Goal: Task Accomplishment & Management: Use online tool/utility

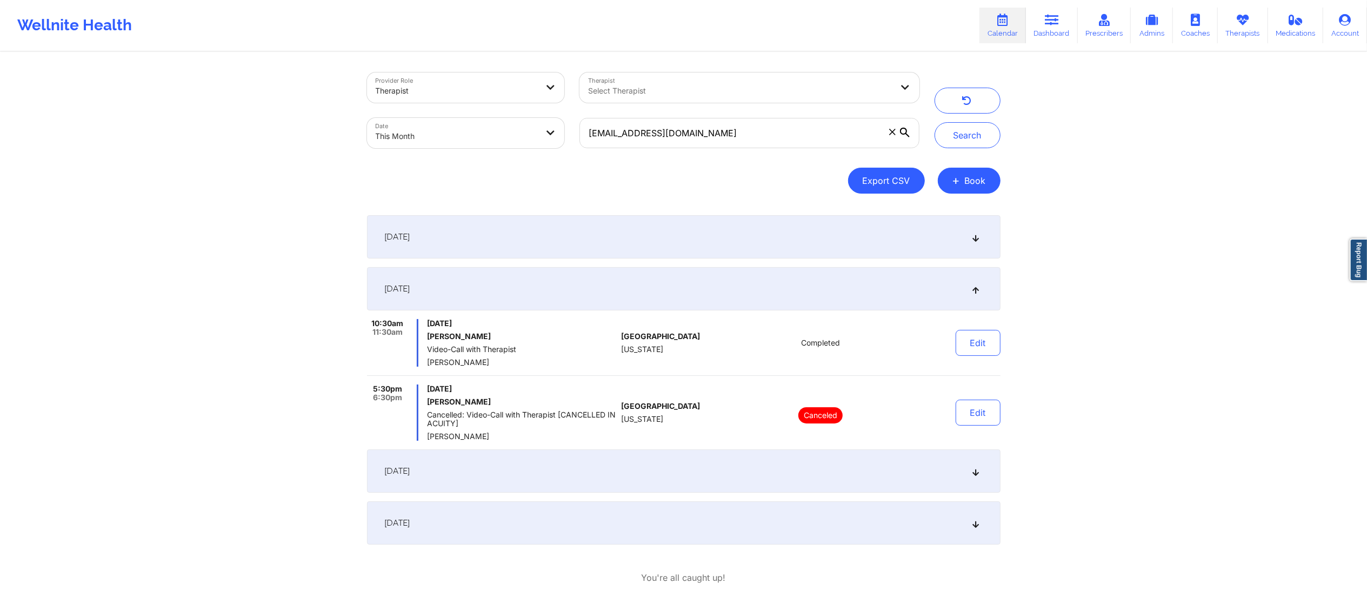
click at [883, 175] on button "Export CSV" at bounding box center [886, 181] width 77 height 26
select select "2025-7"
select select "2025-8"
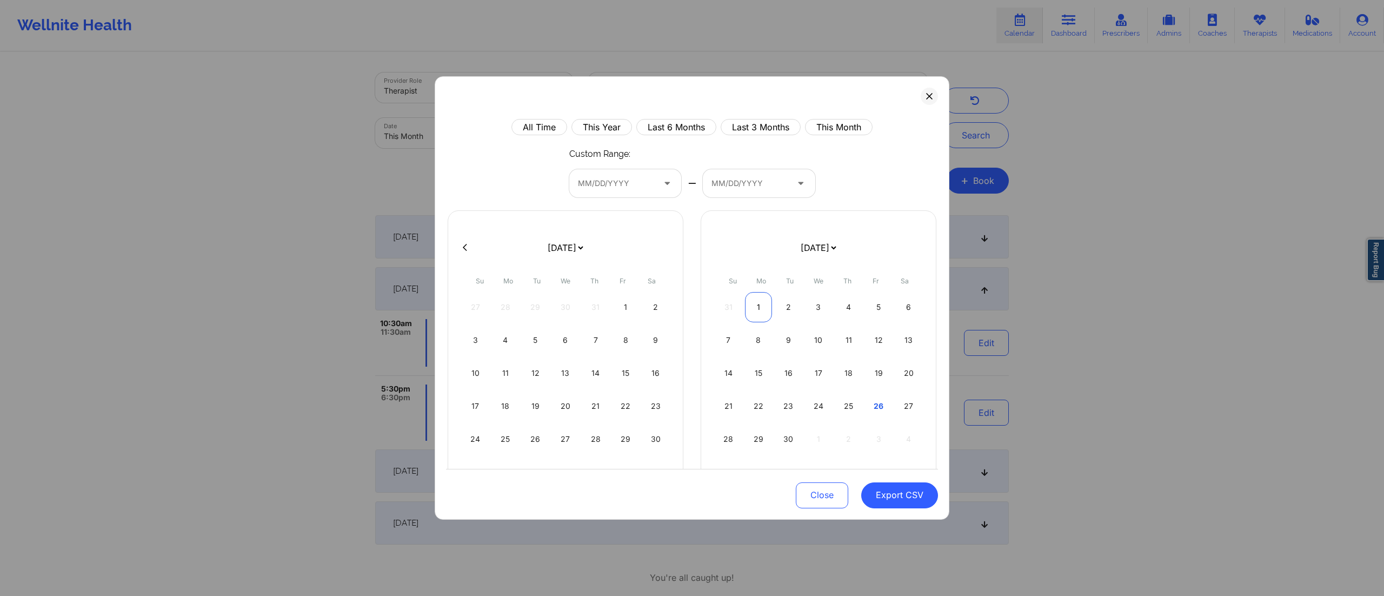
click at [750, 311] on div "1" at bounding box center [759, 307] width 28 height 30
select select "2025-7"
select select "2025-8"
select select "2025-7"
select select "2025-8"
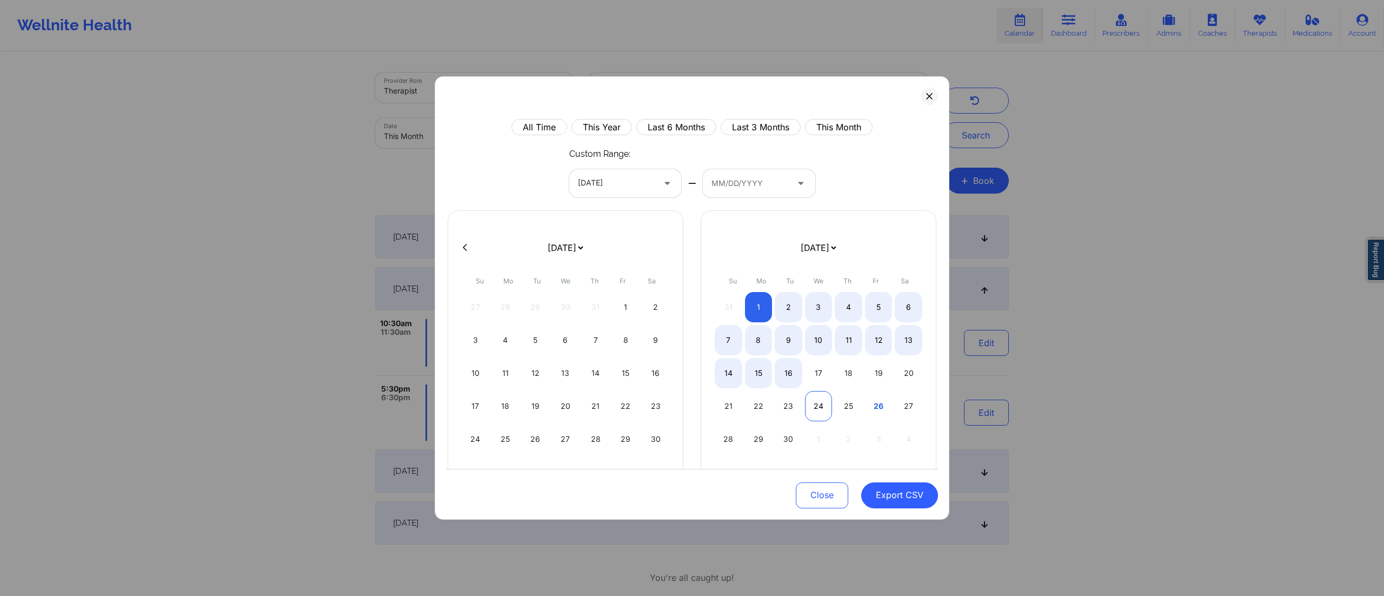
select select "2025-7"
select select "2025-8"
select select "2025-7"
select select "2025-8"
click at [845, 410] on div "25" at bounding box center [849, 406] width 28 height 30
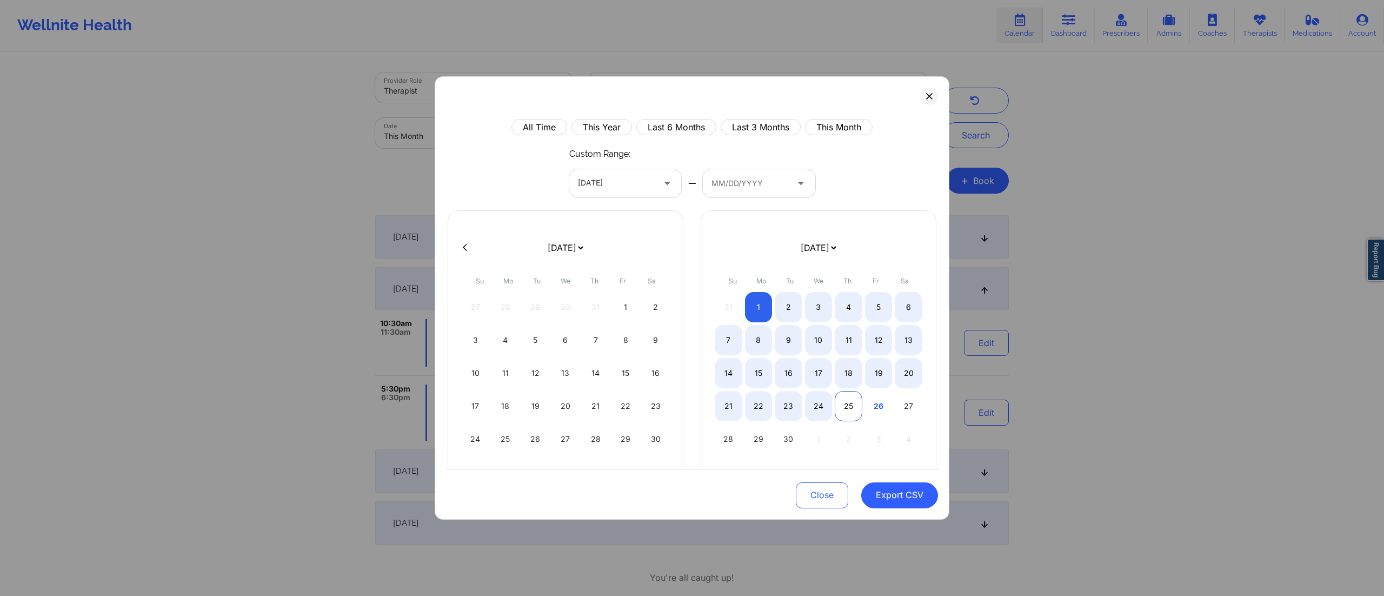
select select "2025-7"
select select "2025-8"
click at [878, 497] on button "Export CSV" at bounding box center [899, 495] width 77 height 26
select select "2025-7"
select select "2025-8"
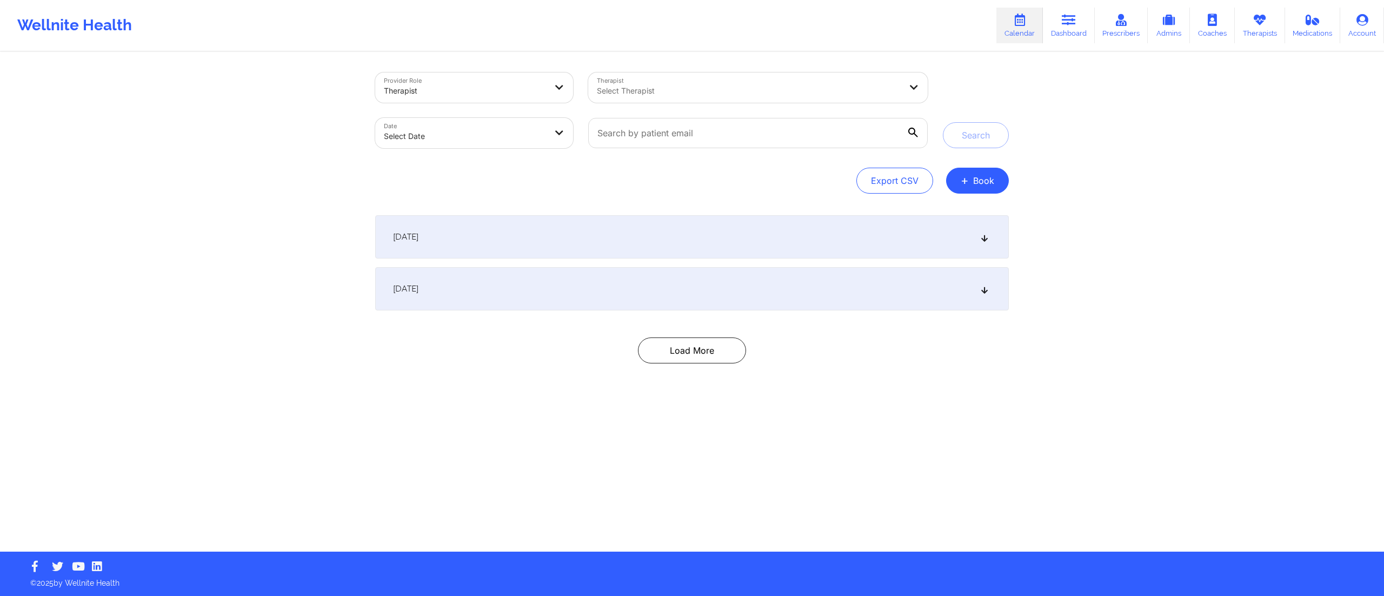
click at [449, 140] on body "Wellnite Health Calendar Dashboard Prescribers Admins Coaches Therapists Medica…" at bounding box center [692, 298] width 1384 height 596
select select "2025-8"
select select "2025-9"
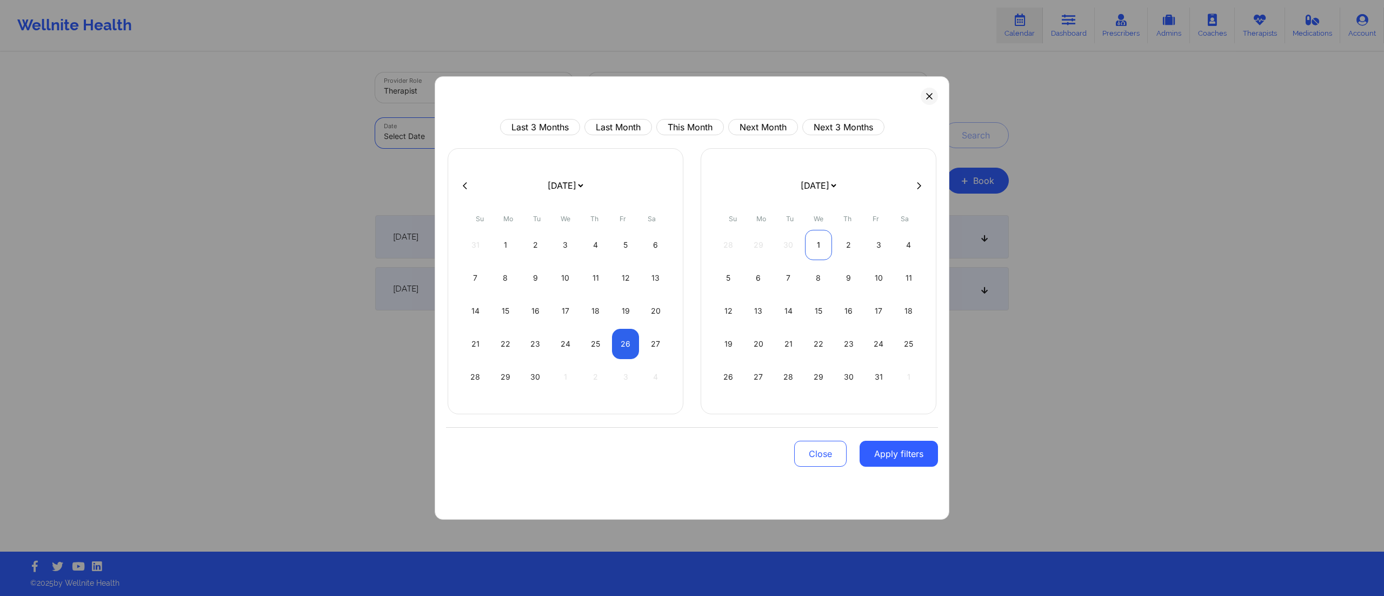
click at [816, 248] on div "1" at bounding box center [819, 245] width 28 height 30
select select "2025-9"
select select "2025-10"
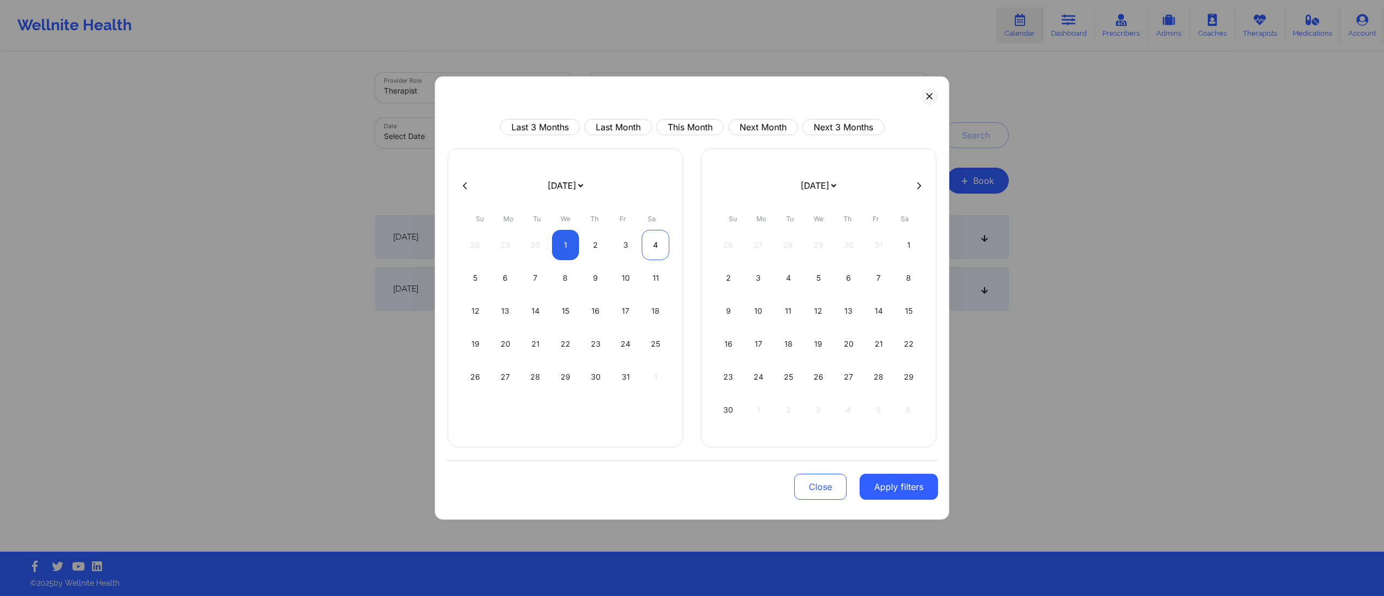
select select "2025-9"
select select "2025-10"
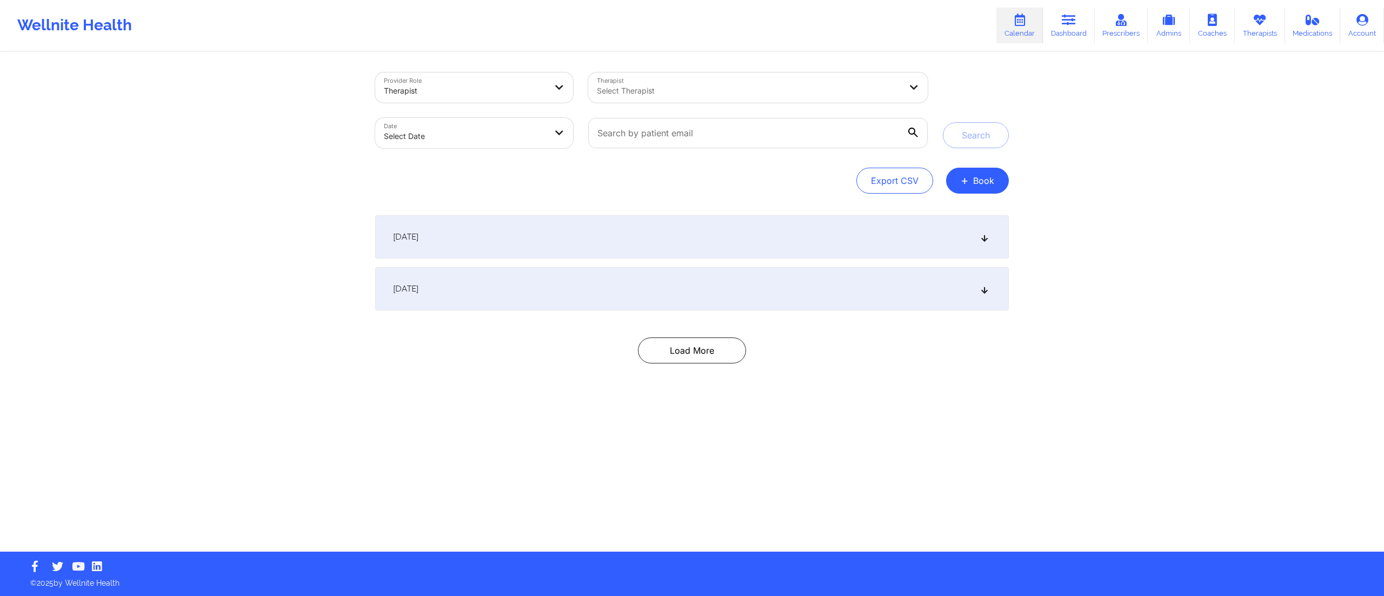
click at [454, 134] on body "Wellnite Health Calendar Dashboard Prescribers Admins Coaches Therapists Medica…" at bounding box center [692, 298] width 1384 height 596
select select "2025-8"
select select "2025-9"
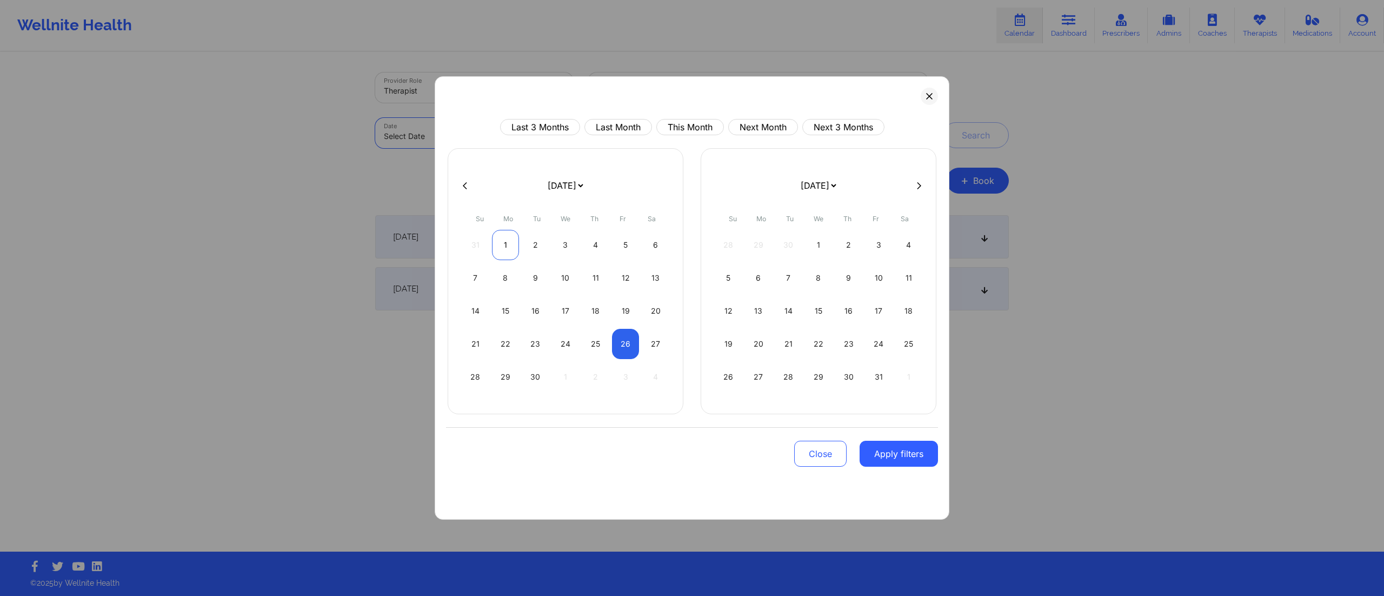
click at [499, 246] on div "1" at bounding box center [506, 245] width 28 height 30
select select "2025-8"
select select "2025-9"
select select "2025-8"
select select "2025-9"
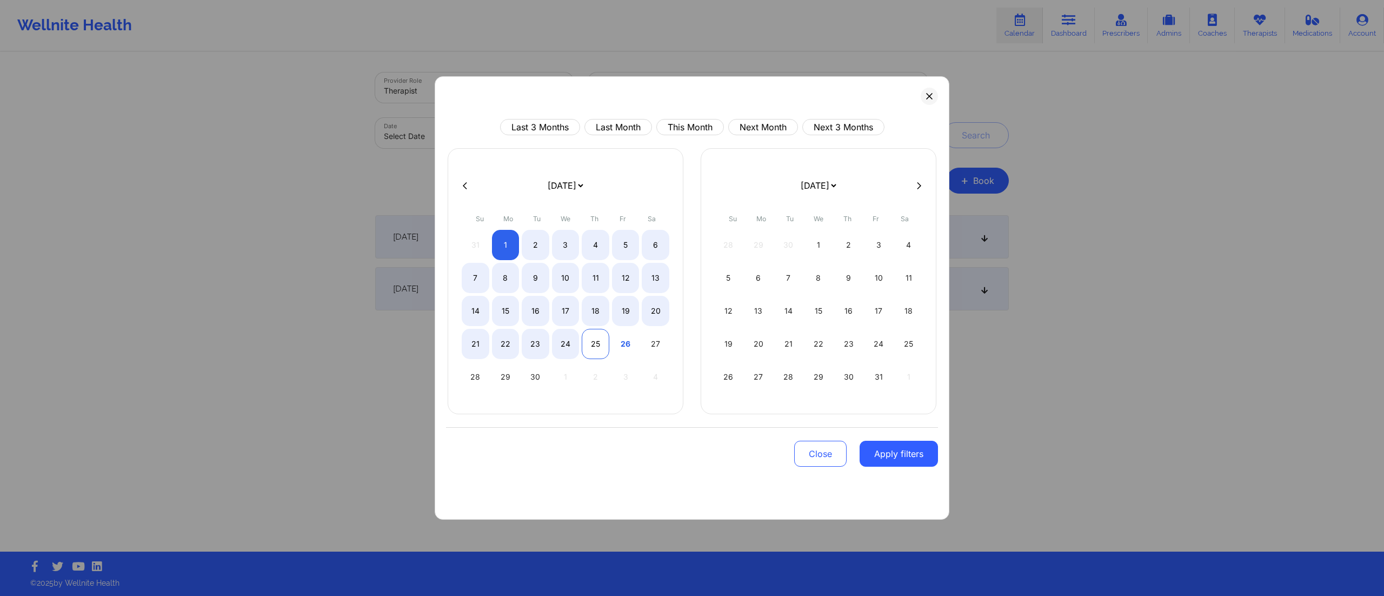
select select "2025-8"
select select "2025-9"
select select "2025-8"
select select "2025-9"
select select "2025-8"
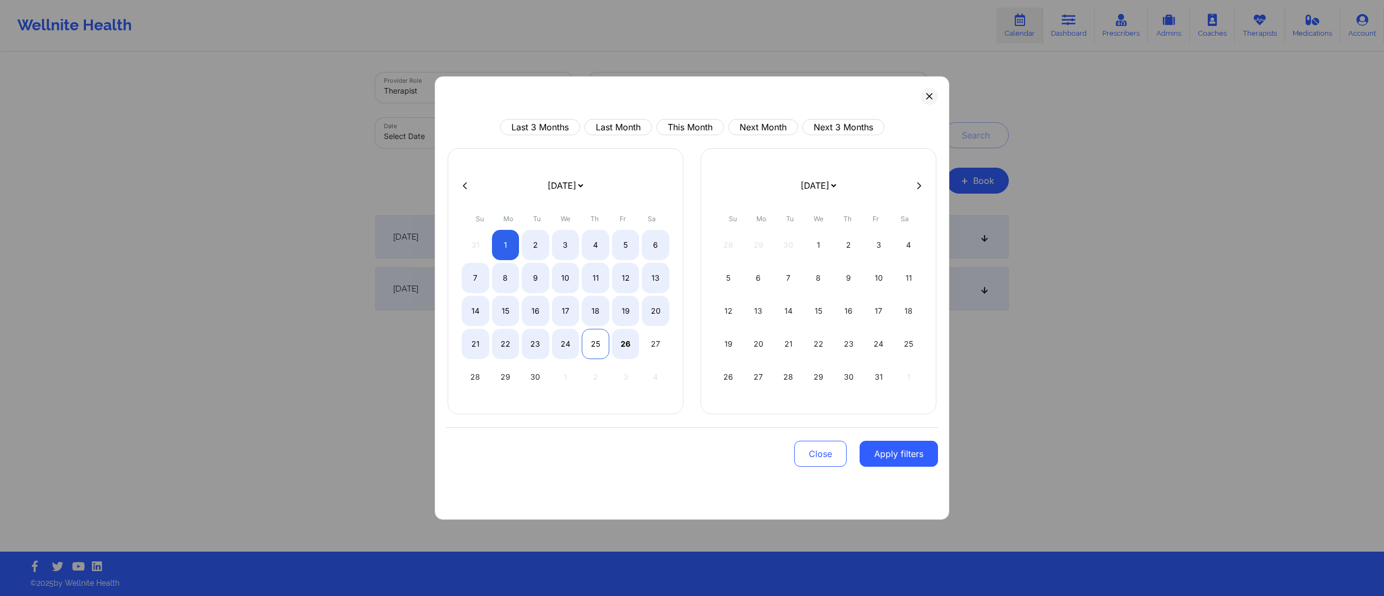
select select "2025-9"
click at [592, 355] on div "25" at bounding box center [596, 344] width 28 height 30
select select "2025-8"
select select "2025-9"
click at [910, 458] on button "Apply filters" at bounding box center [898, 454] width 78 height 26
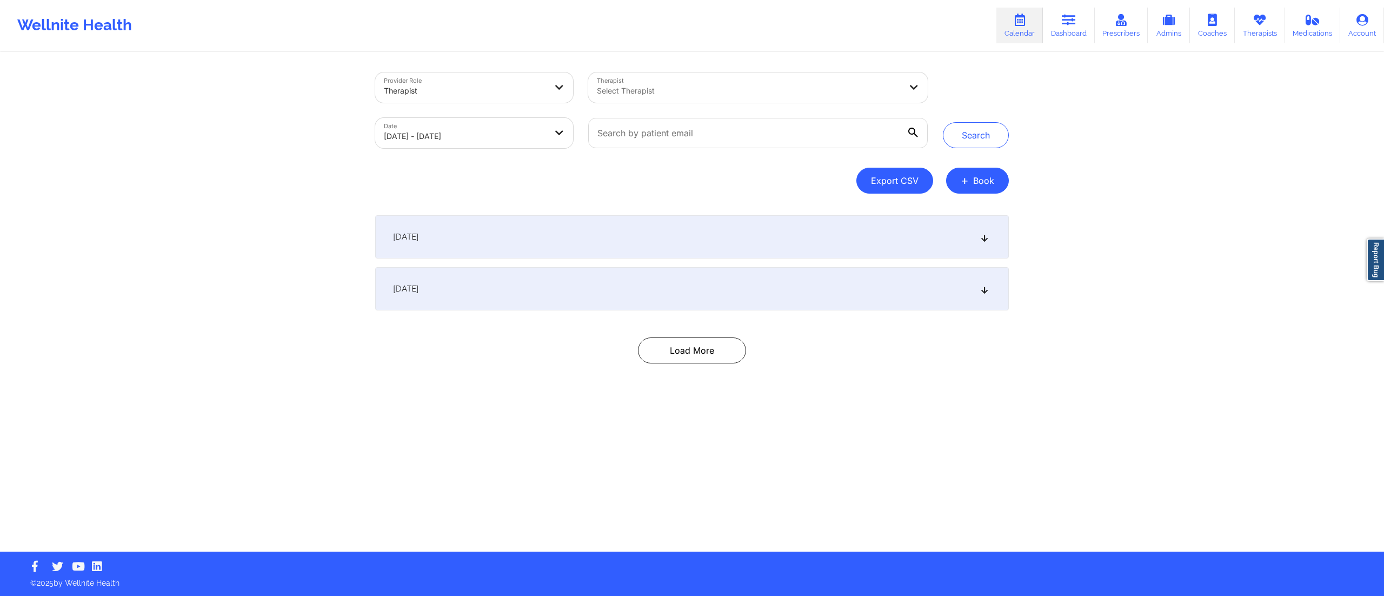
click at [899, 179] on button "Export CSV" at bounding box center [894, 181] width 77 height 26
select select "2025-7"
select select "2025-8"
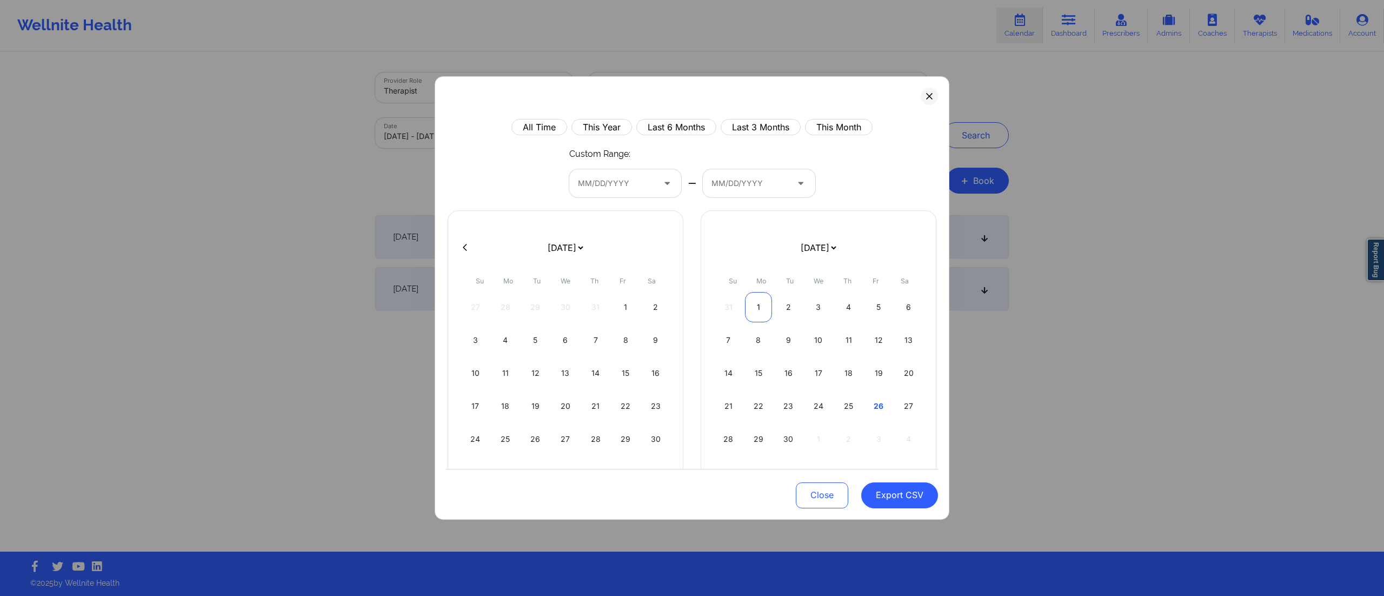
click at [757, 307] on div "1" at bounding box center [759, 307] width 28 height 30
select select "2025-7"
select select "2025-8"
select select "2025-7"
select select "2025-8"
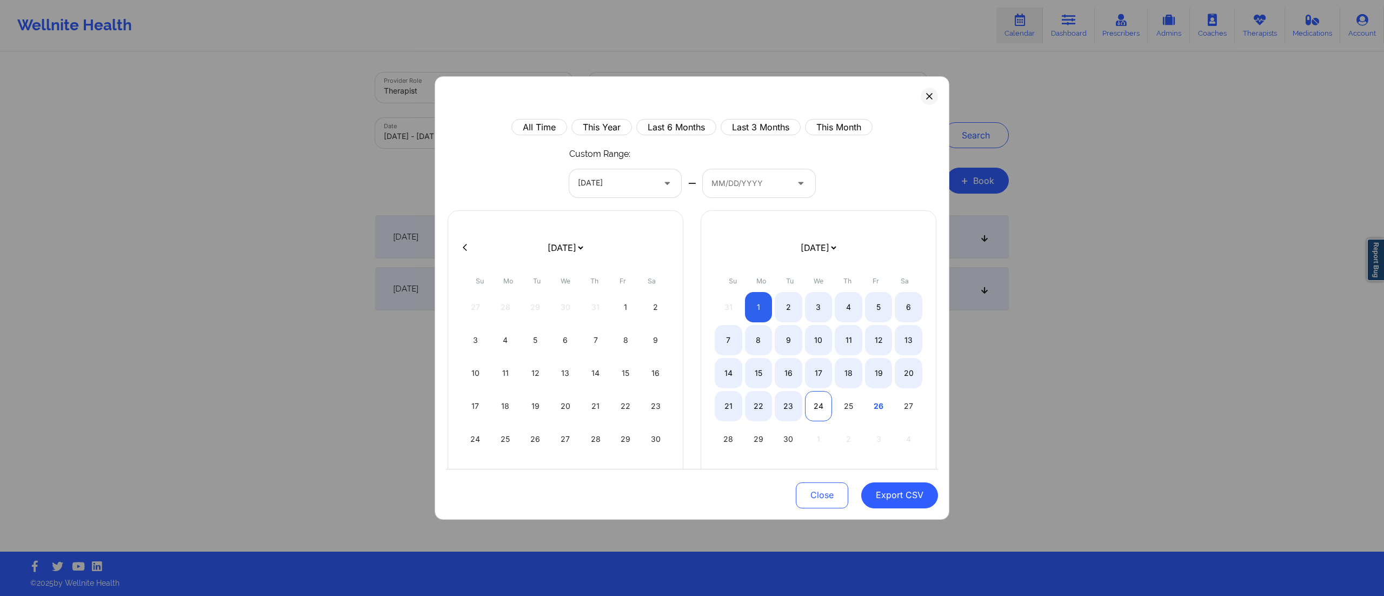
select select "2025-7"
select select "2025-8"
select select "2025-7"
select select "2025-8"
click at [837, 402] on div "25" at bounding box center [849, 406] width 28 height 30
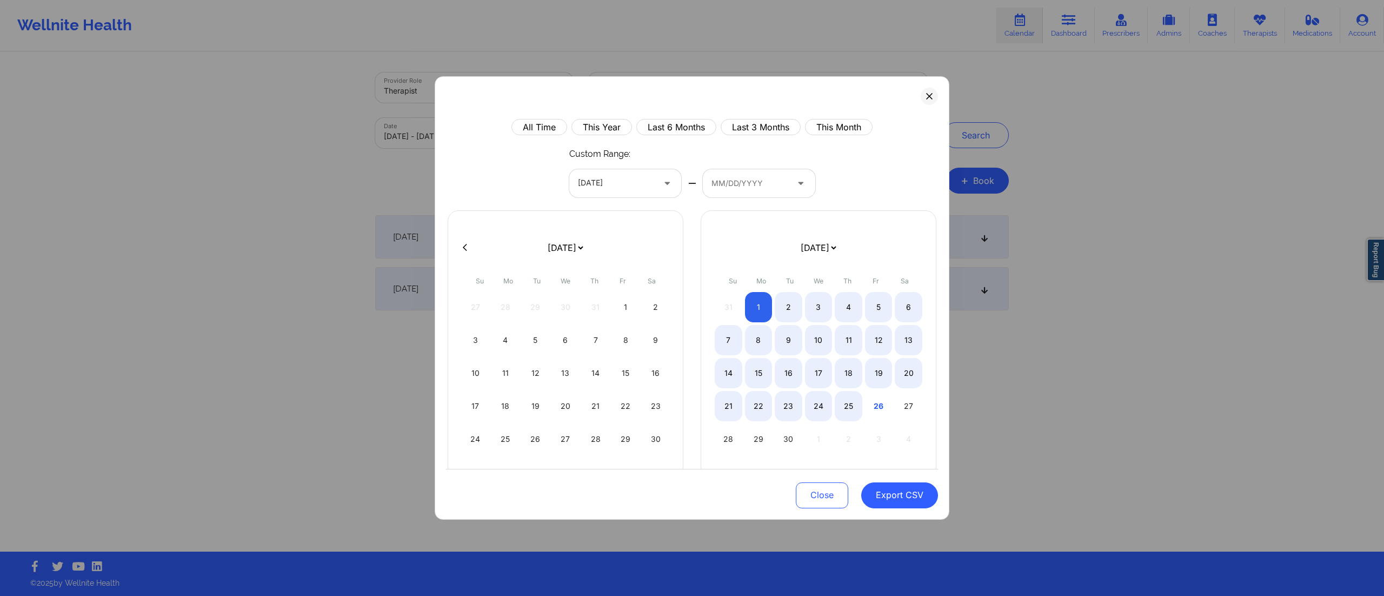
select select "2025-7"
select select "2025-8"
click at [889, 499] on button "Export CSV" at bounding box center [899, 495] width 77 height 26
select select "2025-7"
select select "2025-8"
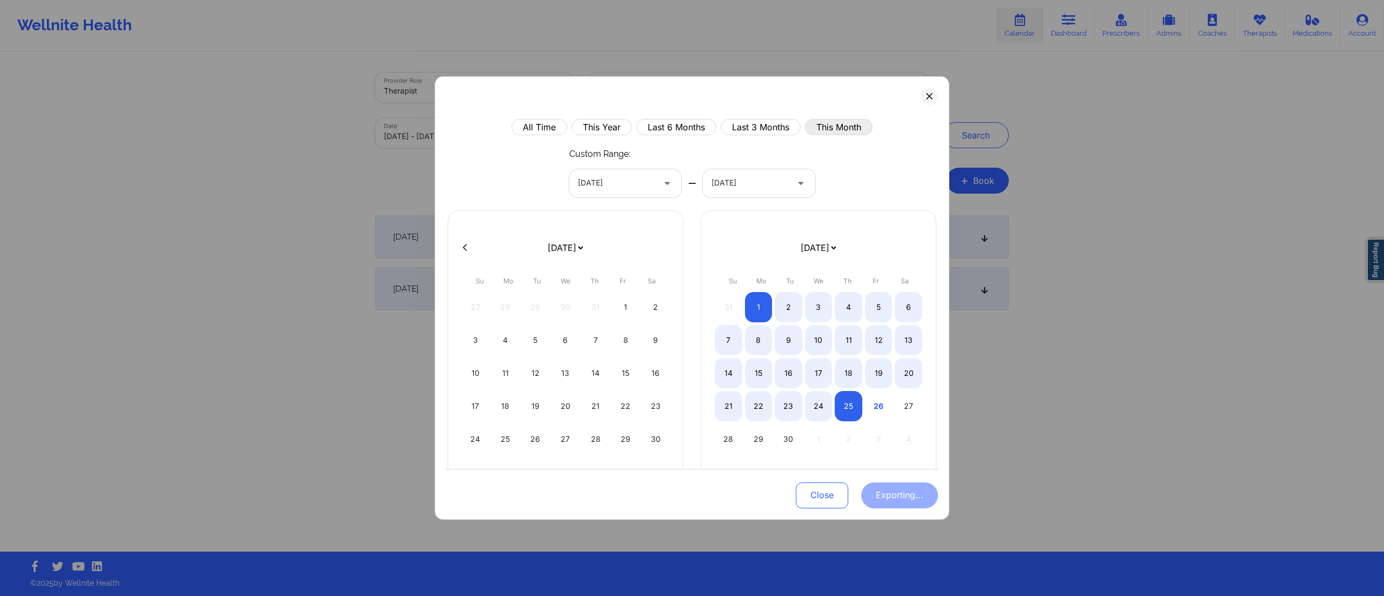
click at [827, 129] on button "This Month" at bounding box center [839, 127] width 68 height 16
select select "2025-7"
select select "2025-8"
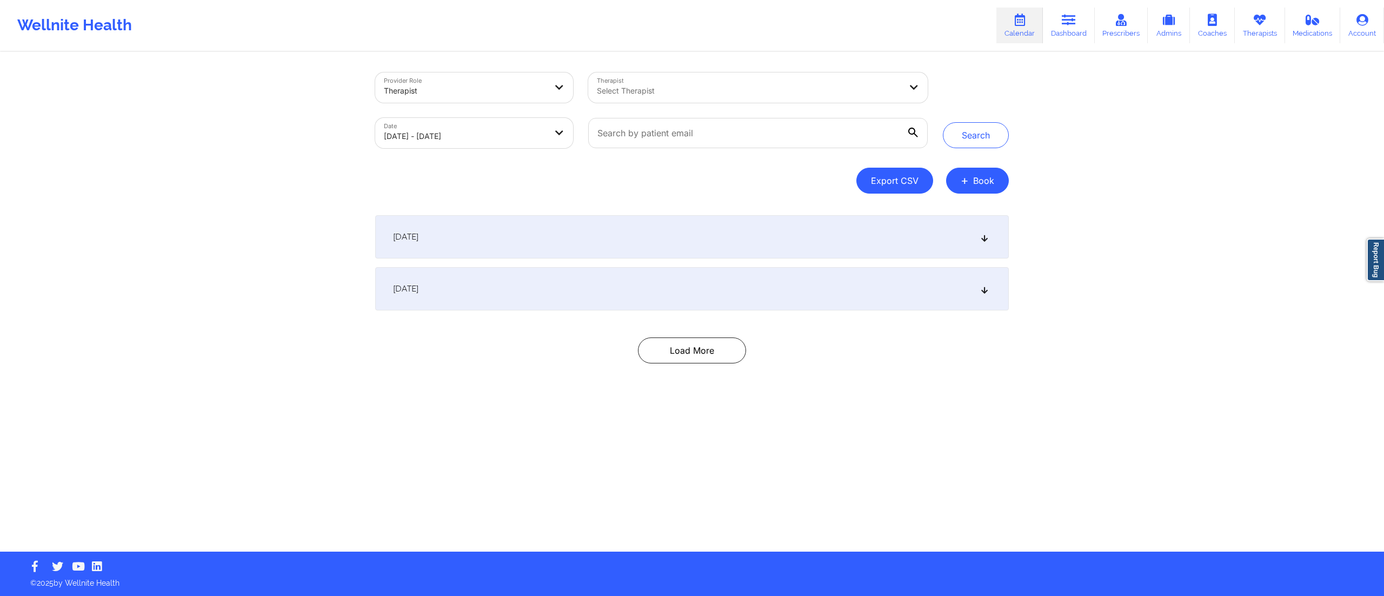
click at [875, 179] on button "Export CSV" at bounding box center [894, 181] width 77 height 26
select select "2025-7"
select select "2025-8"
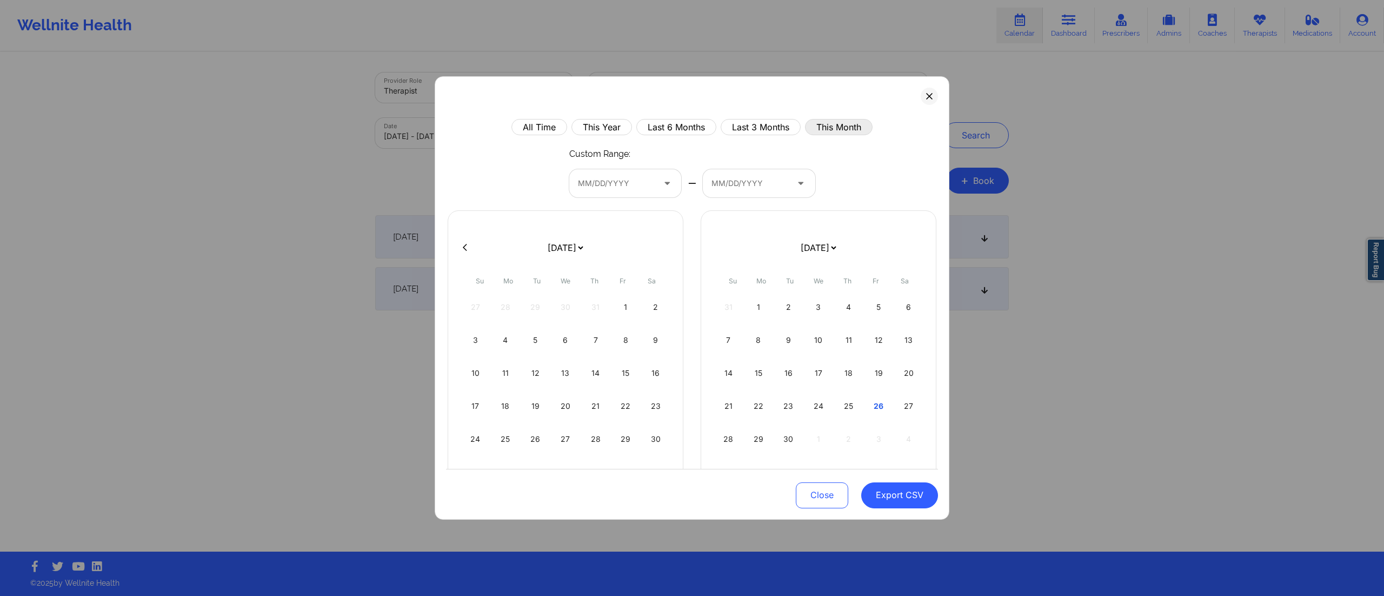
click at [827, 129] on button "This Month" at bounding box center [839, 127] width 68 height 16
select select "2025-7"
select select "2025-8"
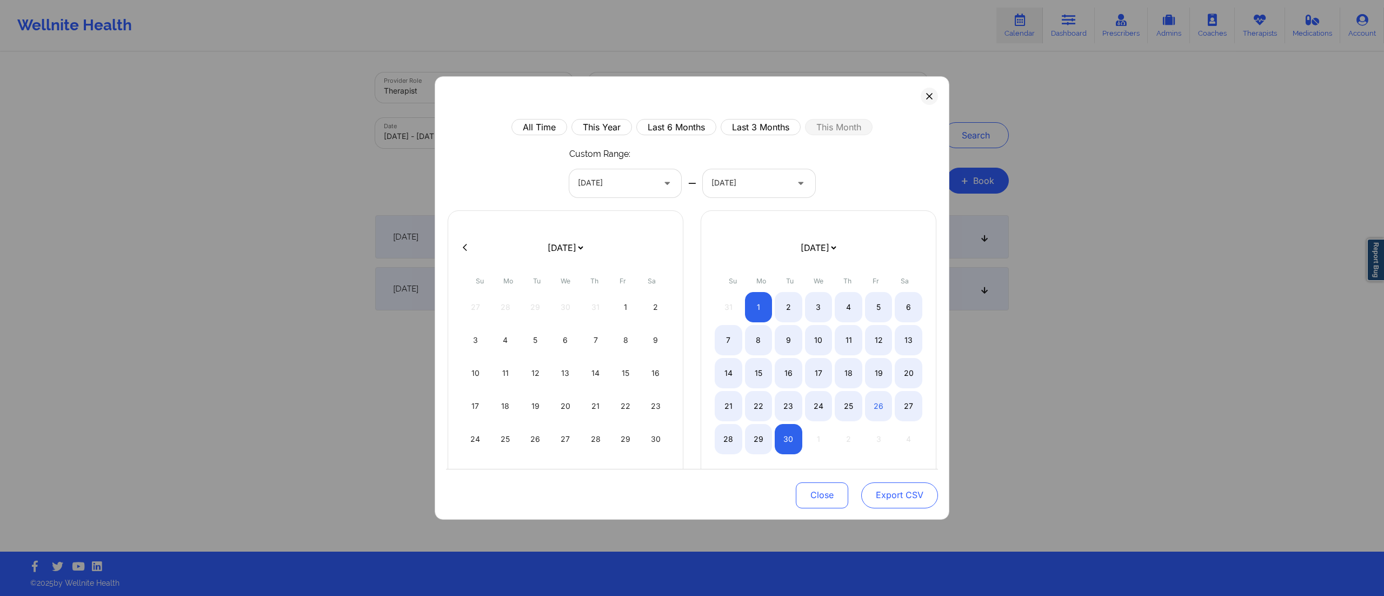
click at [880, 494] on button "Export CSV" at bounding box center [899, 495] width 77 height 26
select select "2025-7"
select select "2025-8"
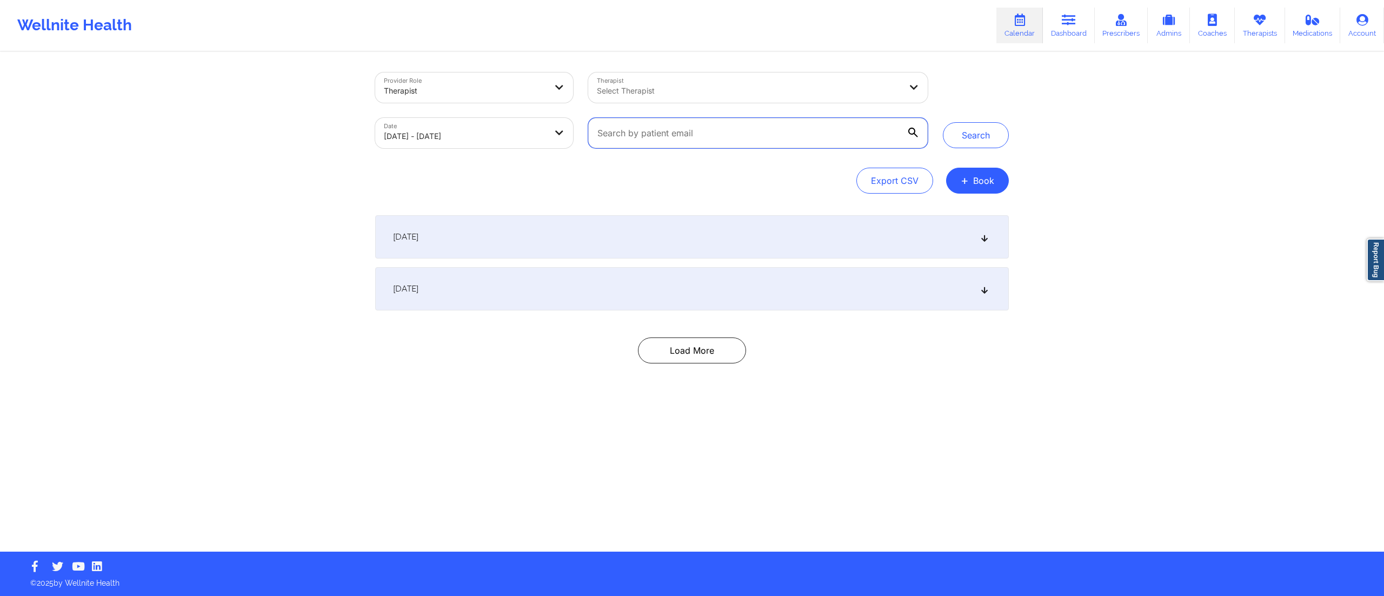
click at [656, 131] on input "text" at bounding box center [757, 133] width 339 height 30
paste input "jes0918@valdane.com"
click at [977, 139] on button "Search" at bounding box center [976, 135] width 66 height 26
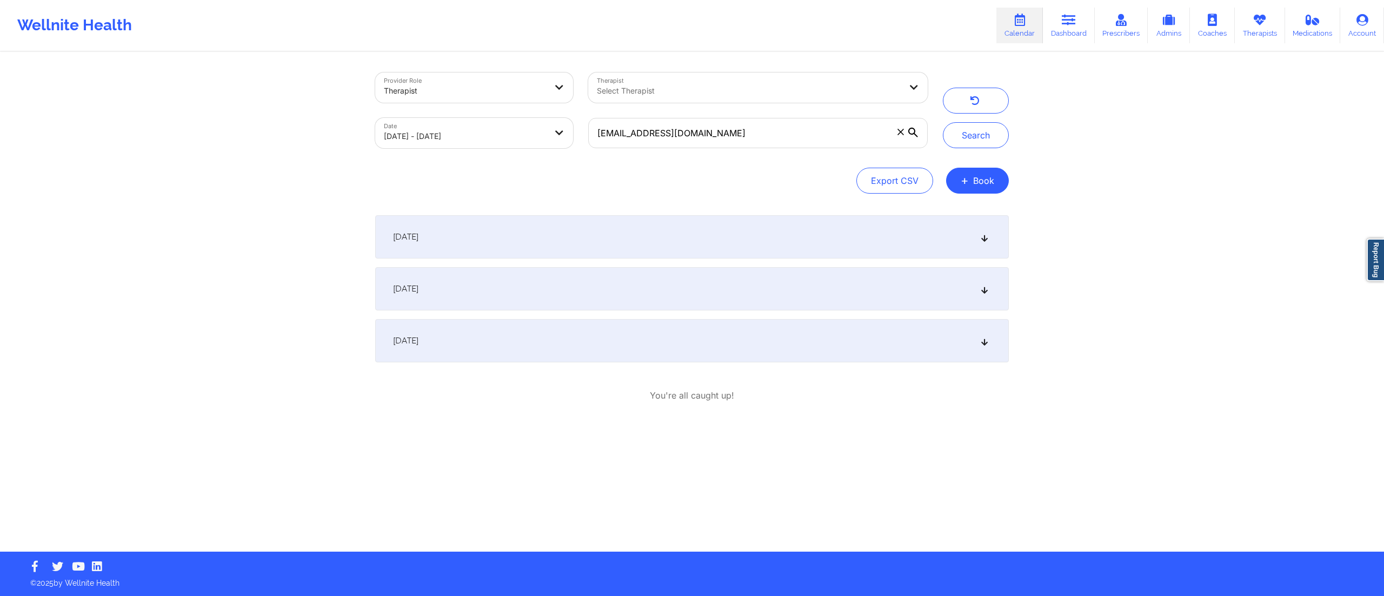
click at [751, 246] on div "September 4, 2025" at bounding box center [691, 236] width 633 height 43
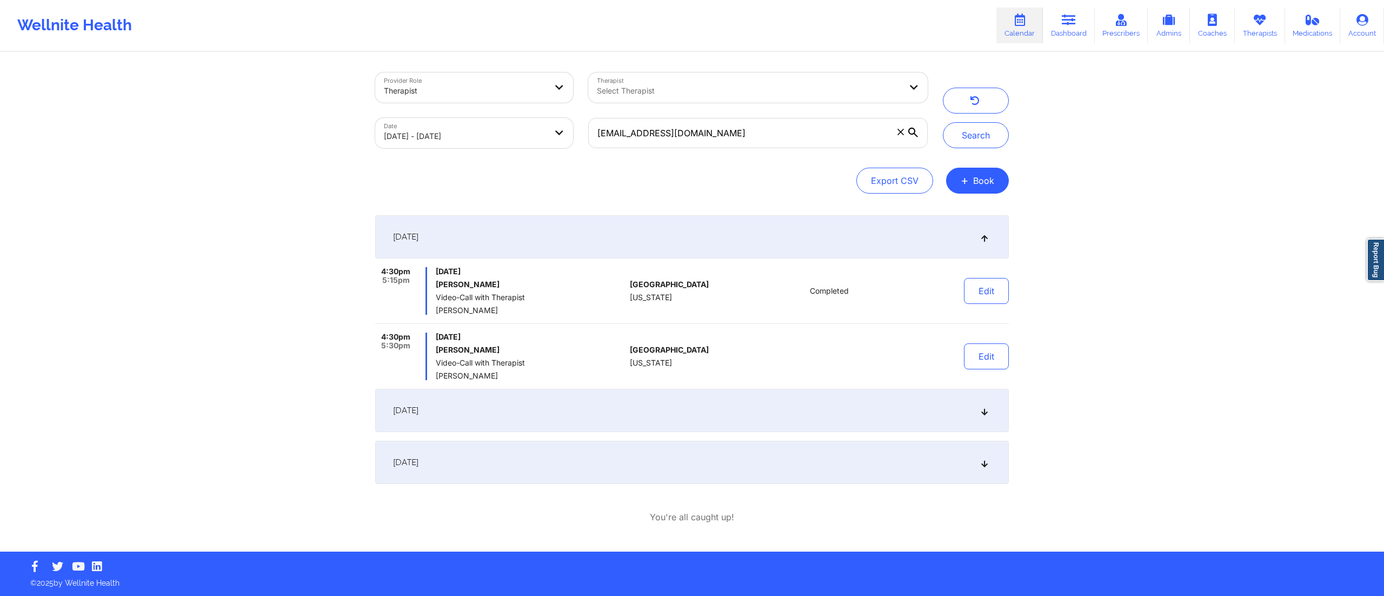
click at [751, 237] on div "September 4, 2025" at bounding box center [691, 236] width 633 height 43
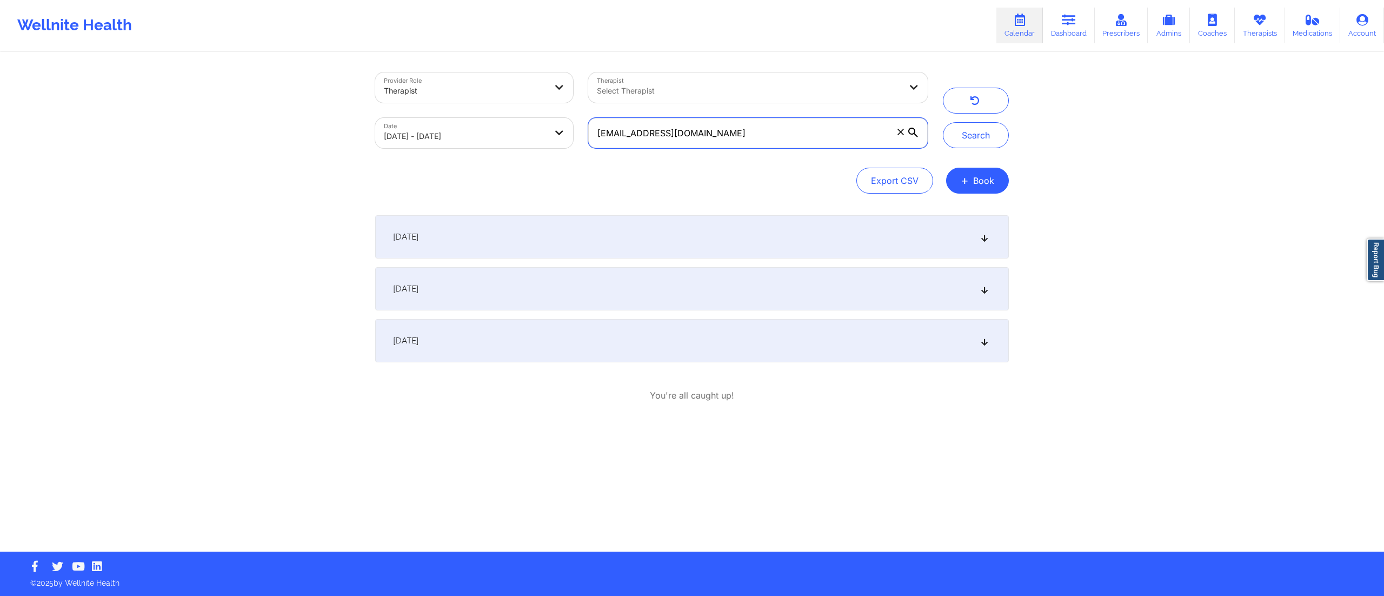
drag, startPoint x: 709, startPoint y: 140, endPoint x: 558, endPoint y: 135, distance: 150.9
click at [558, 135] on div "Provider Role Therapist Therapist Select Therapist Date 09/01/2025 - 09/25/2025…" at bounding box center [652, 110] width 568 height 91
paste input "iSkqqi9vtzXJre7x9Nb6EH"
click at [980, 129] on button "Search" at bounding box center [976, 135] width 66 height 26
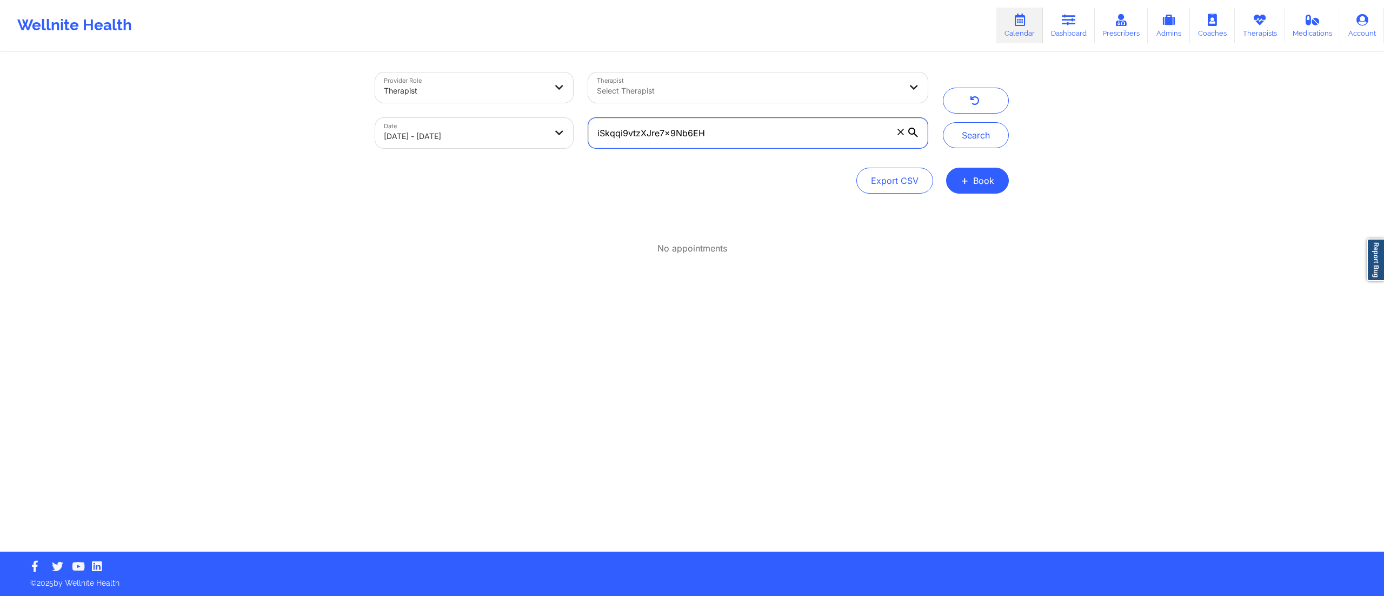
drag, startPoint x: 738, startPoint y: 129, endPoint x: 488, endPoint y: 146, distance: 250.8
click at [503, 151] on div "Provider Role Therapist Therapist Select Therapist Date 09/01/2025 - 09/25/2025…" at bounding box center [652, 110] width 568 height 91
paste input "madtyler10@gmail.com"
type input "madtyler10@gmail.com"
click at [976, 138] on button "Search" at bounding box center [976, 135] width 66 height 26
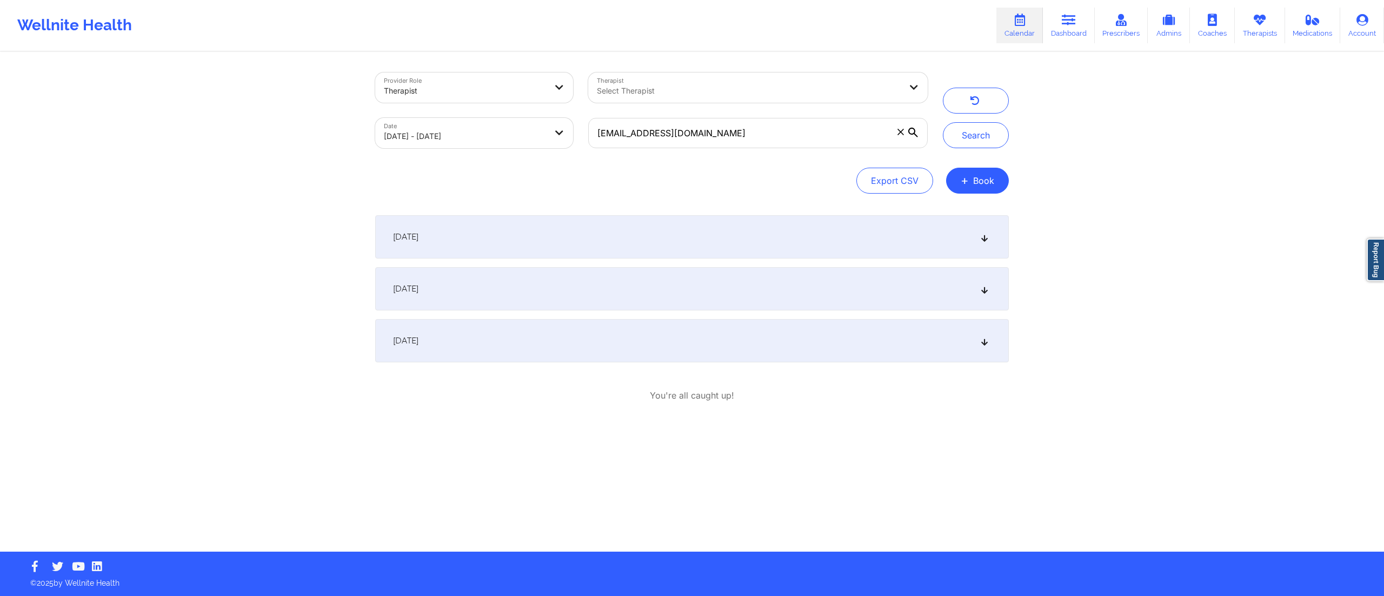
click at [552, 236] on div "September 4, 2025" at bounding box center [691, 236] width 633 height 43
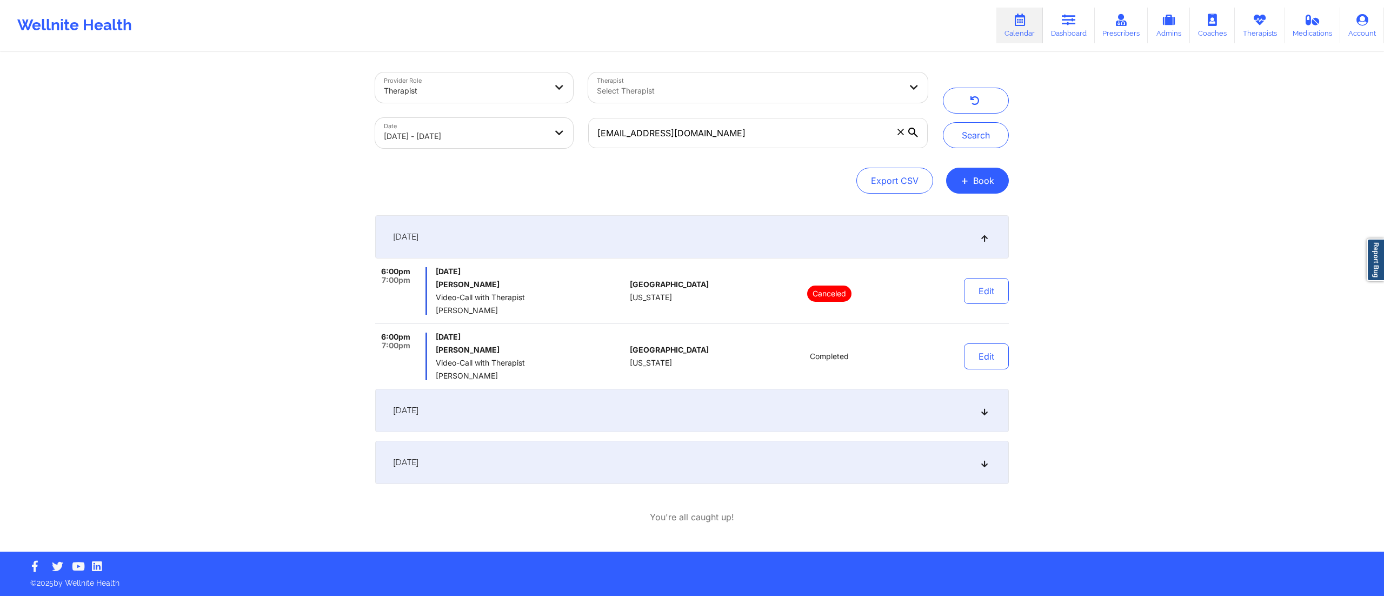
click at [552, 235] on div "September 4, 2025" at bounding box center [691, 236] width 633 height 43
